Goal: Task Accomplishment & Management: Manage account settings

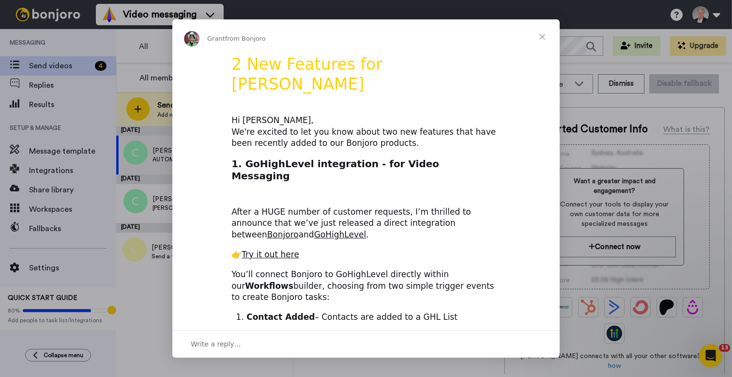
click at [542, 33] on span "Close" at bounding box center [542, 36] width 35 height 35
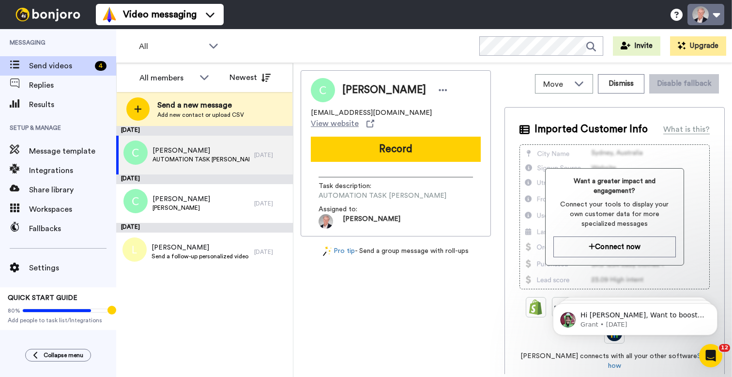
click at [718, 14] on button at bounding box center [705, 14] width 37 height 21
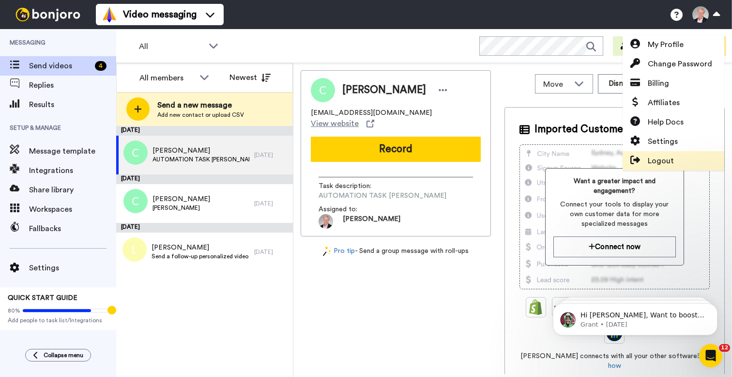
click at [666, 159] on span "Logout" at bounding box center [661, 161] width 26 height 12
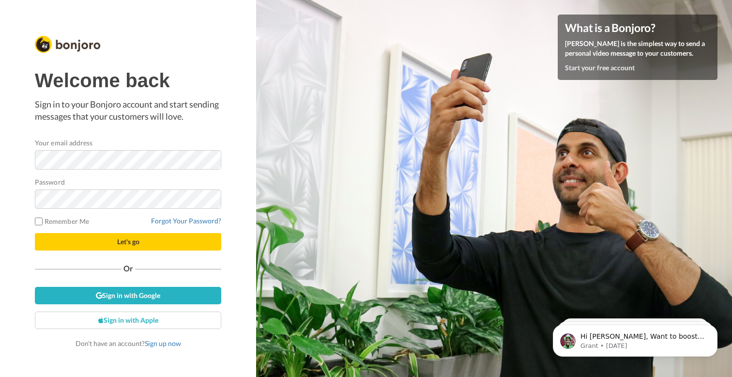
click at [130, 241] on span "Let's go" at bounding box center [128, 241] width 22 height 8
